Goal: Communication & Community: Answer question/provide support

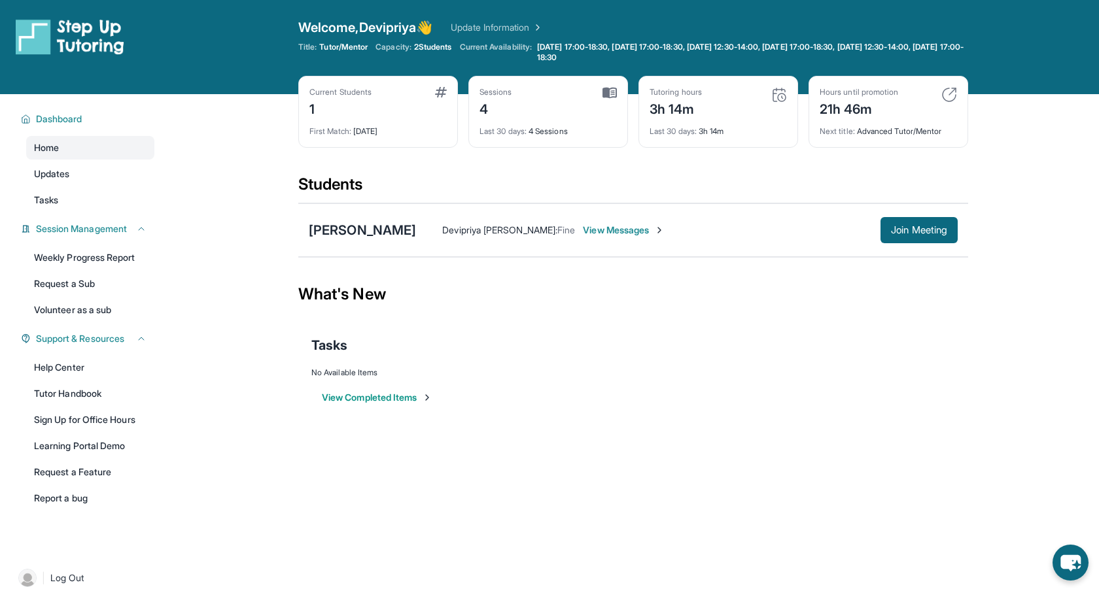
scroll to position [56, 0]
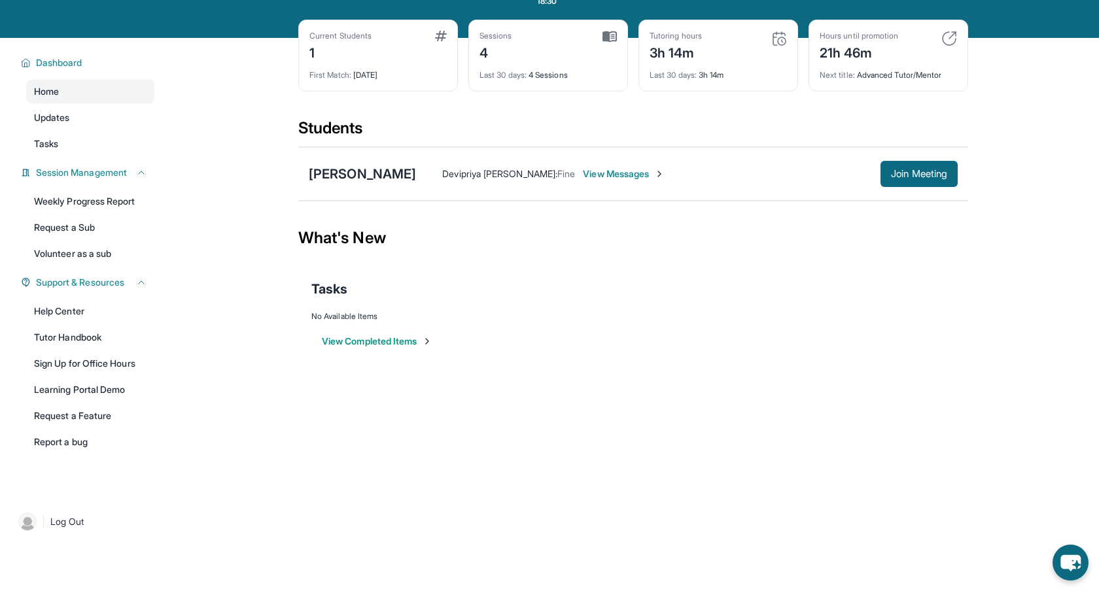
click at [608, 174] on span "View Messages" at bounding box center [624, 173] width 82 height 13
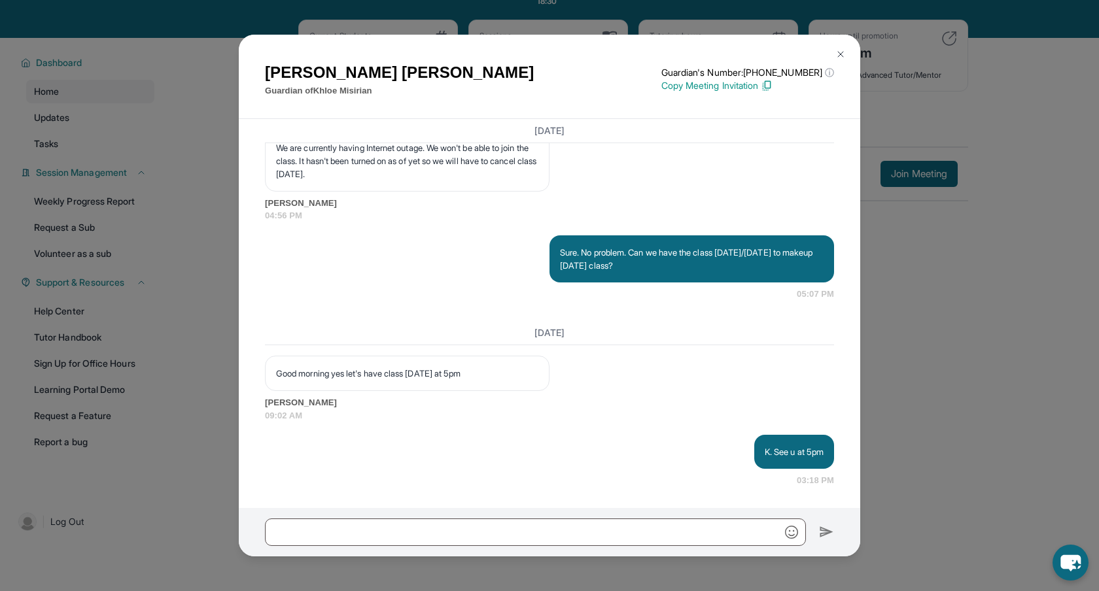
scroll to position [8141, 0]
click at [647, 489] on div "[DATE] <p>**New Step Up [PERSON_NAME] Chat**: Hi [PERSON_NAME]! This is the sta…" at bounding box center [549, 313] width 621 height 389
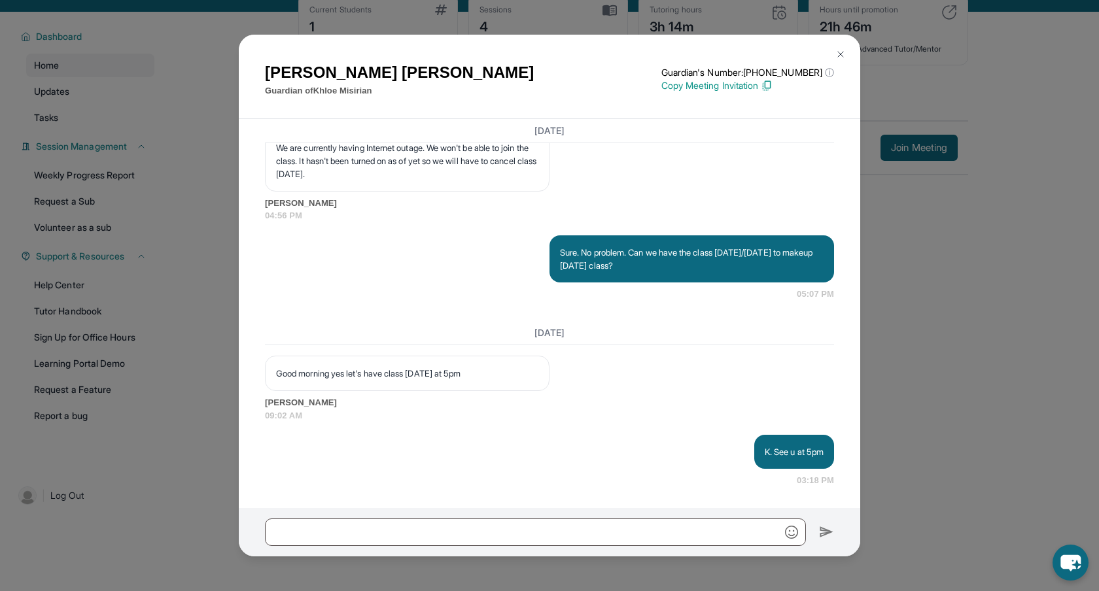
scroll to position [94, 0]
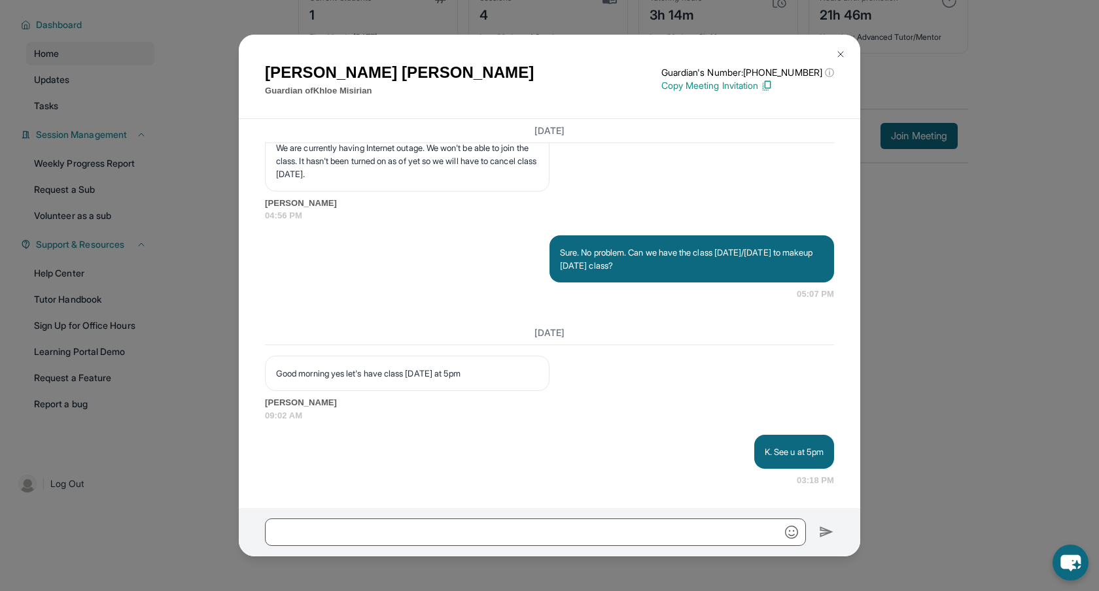
click at [1043, 252] on div "[PERSON_NAME] Guardian of [PERSON_NAME] Guardian's Number: [PHONE_NUMBER] ⓘ Thi…" at bounding box center [549, 295] width 1099 height 591
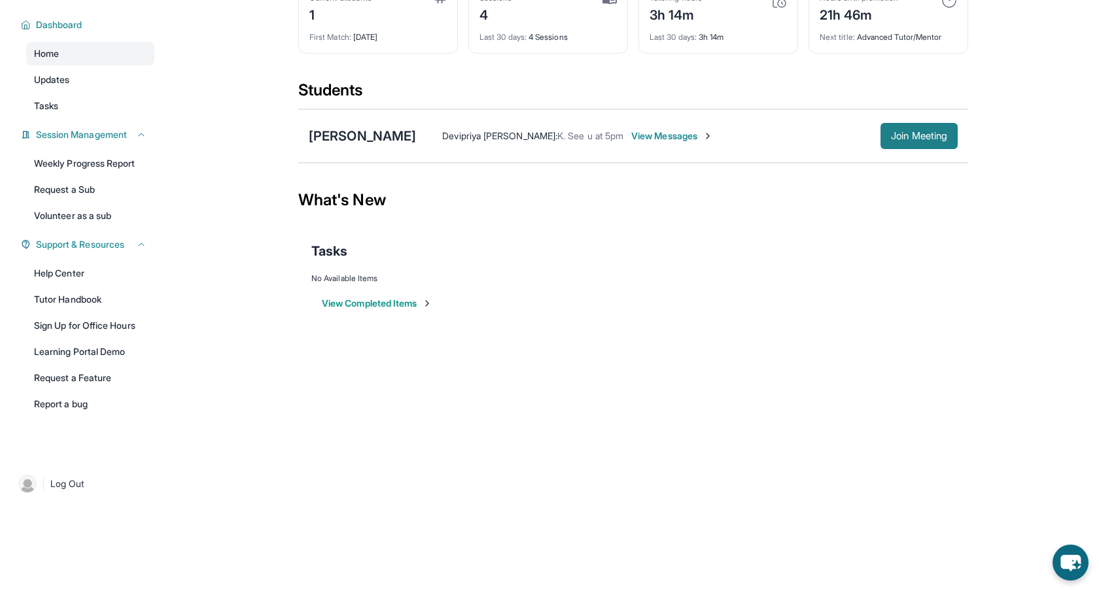
click at [915, 129] on button "Join Meeting" at bounding box center [919, 136] width 77 height 26
click at [368, 139] on div "[PERSON_NAME]" at bounding box center [362, 136] width 107 height 18
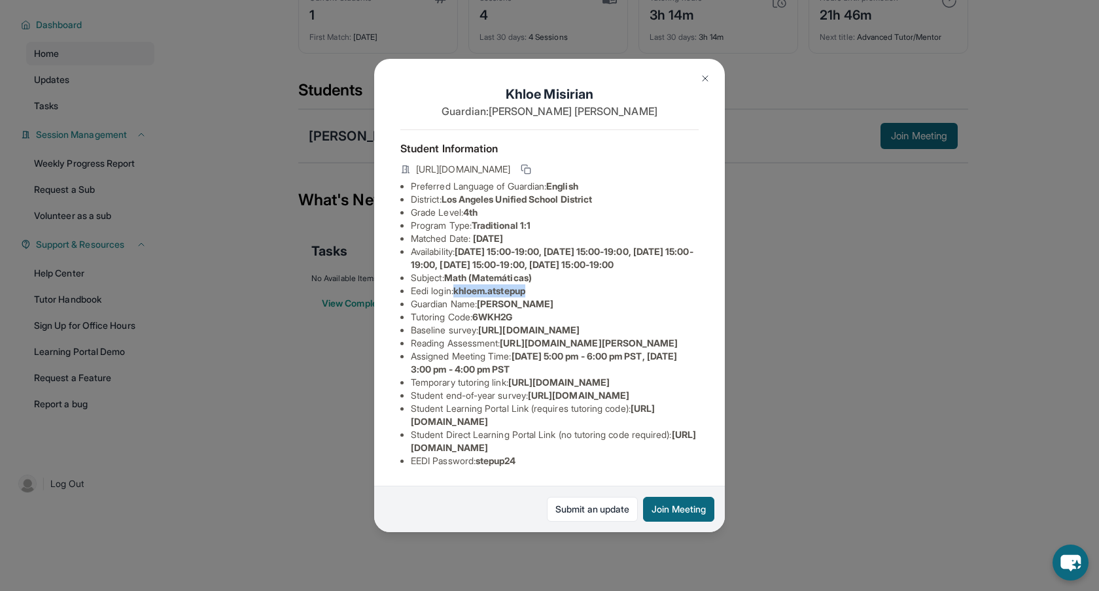
drag, startPoint x: 460, startPoint y: 304, endPoint x: 535, endPoint y: 305, distance: 75.2
click at [535, 298] on li "Eedi login : khloem.atstepup" at bounding box center [555, 291] width 288 height 13
copy span "khloem.atstepup"
click at [689, 389] on li "Temporary tutoring link : [URL][DOMAIN_NAME]" at bounding box center [555, 382] width 288 height 13
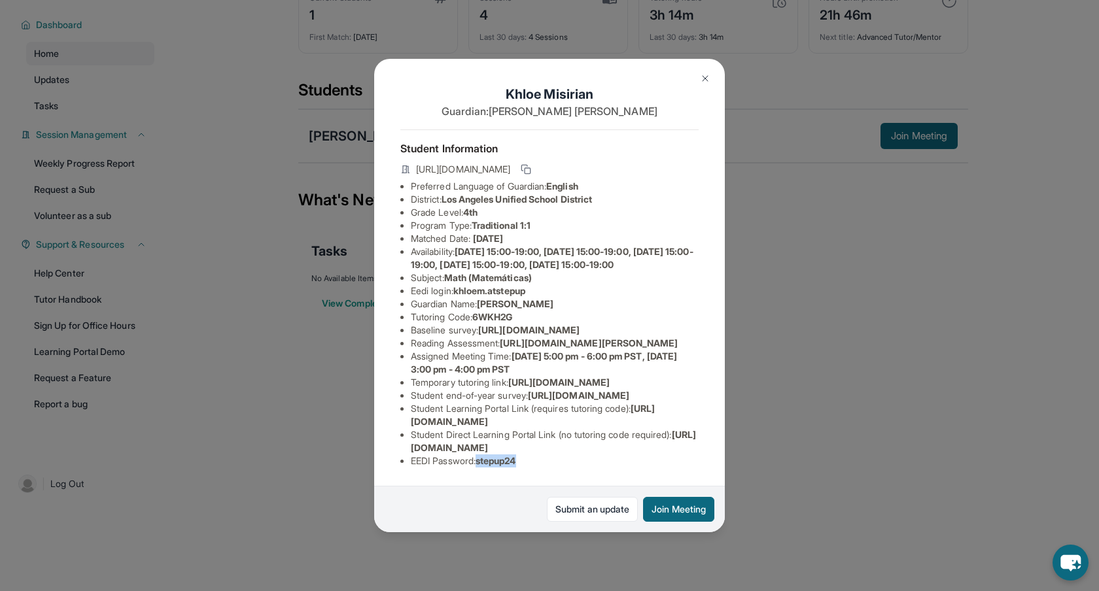
drag, startPoint x: 480, startPoint y: 462, endPoint x: 529, endPoint y: 463, distance: 49.1
click at [529, 463] on li "EEDI Password : stepup24" at bounding box center [555, 461] width 288 height 13
copy li "stepup24"
click at [484, 461] on span "stepup24" at bounding box center [496, 460] width 41 height 11
drag, startPoint x: 484, startPoint y: 461, endPoint x: 524, endPoint y: 463, distance: 40.0
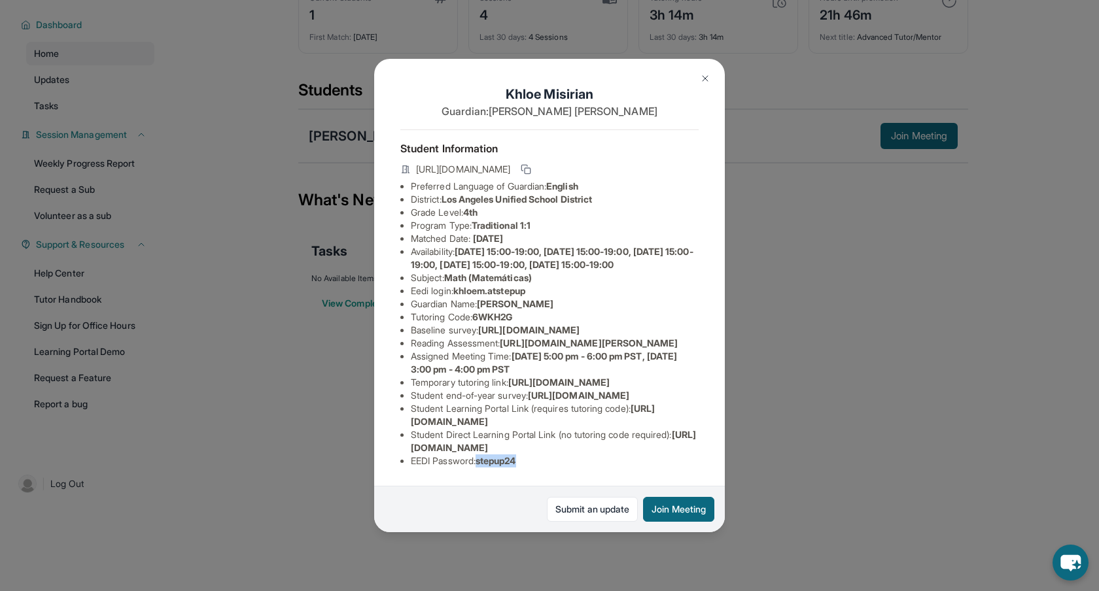
click at [516, 463] on span "stepup24" at bounding box center [496, 460] width 41 height 11
copy span "stepup24"
